Goal: Information Seeking & Learning: Learn about a topic

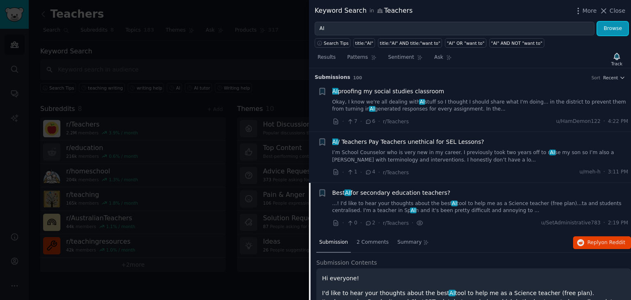
click at [609, 24] on button "Browse" at bounding box center [613, 29] width 31 height 14
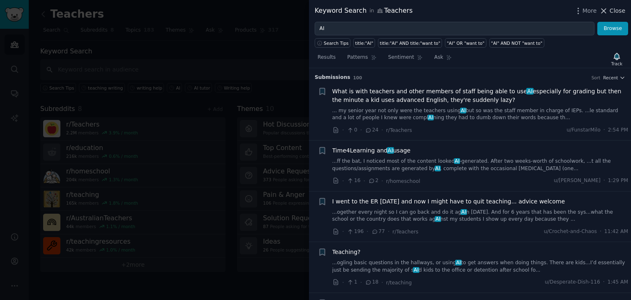
click at [605, 12] on icon at bounding box center [604, 11] width 5 height 5
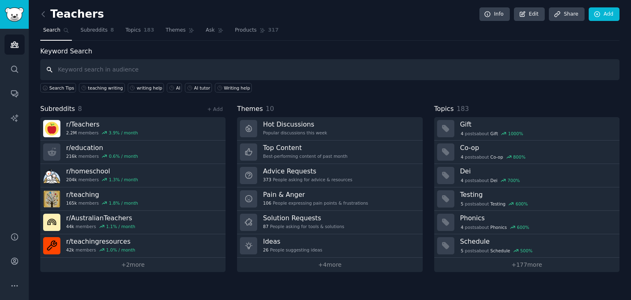
click at [171, 74] on input "text" at bounding box center [330, 69] width 580 height 21
type input "Free AI"
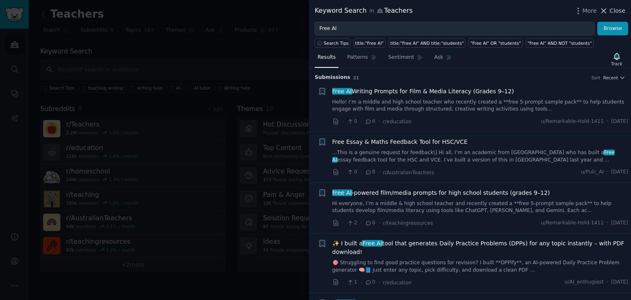
click at [615, 13] on span "Close" at bounding box center [618, 11] width 16 height 9
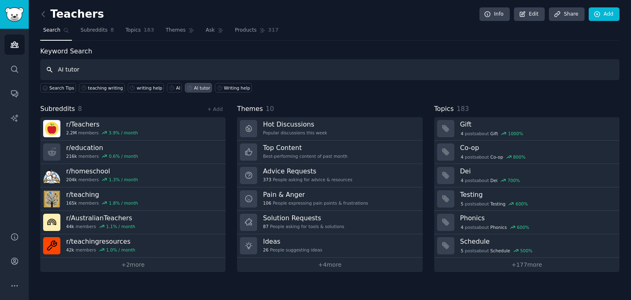
type input "AI tutor"
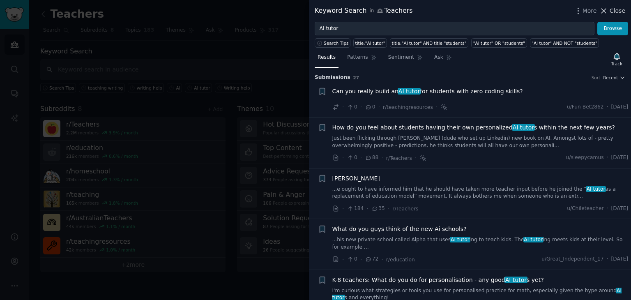
click at [615, 13] on span "Close" at bounding box center [618, 11] width 16 height 9
